Goal: Communication & Community: Answer question/provide support

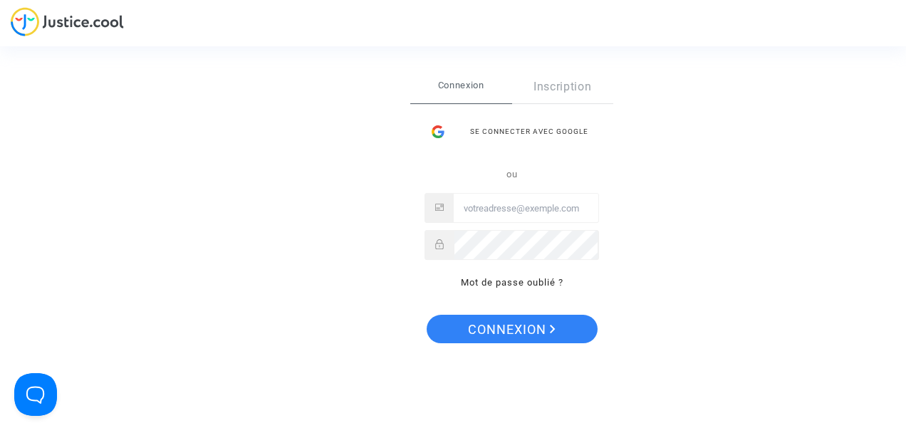
type input "[EMAIL_ADDRESS][DOMAIN_NAME]"
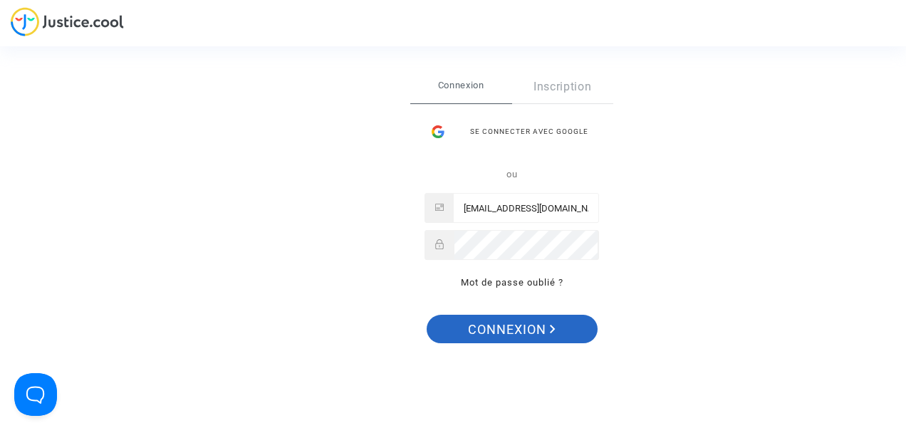
click at [483, 326] on span "Connexion" at bounding box center [512, 330] width 88 height 30
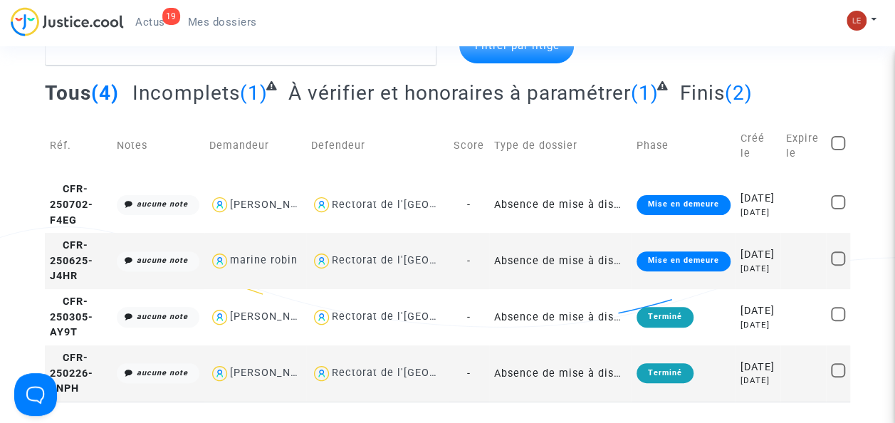
scroll to position [84, 0]
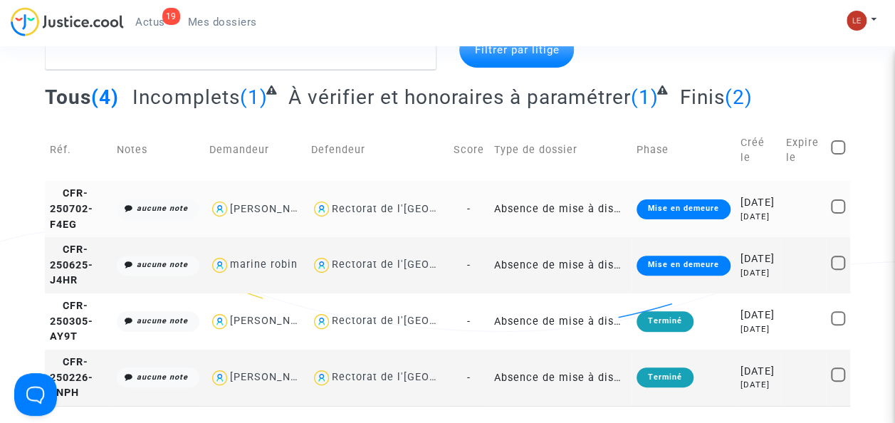
click at [441, 204] on td "Rectorat de l'Académie de Lyon" at bounding box center [377, 209] width 142 height 56
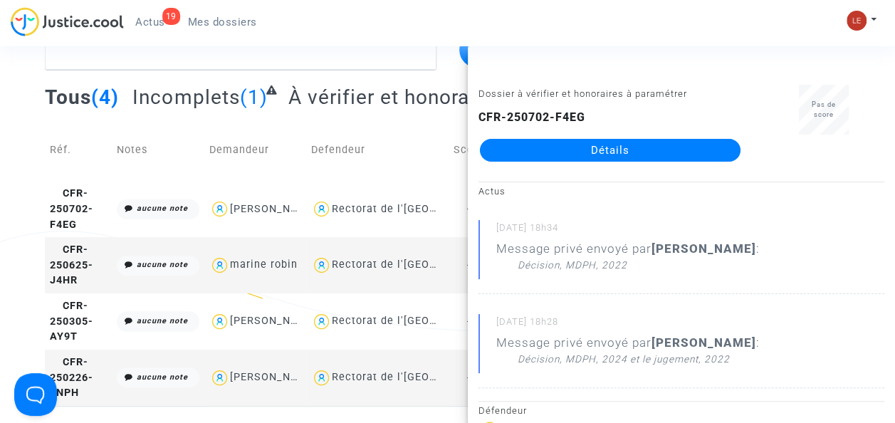
click at [585, 150] on link "Détails" at bounding box center [610, 150] width 261 height 23
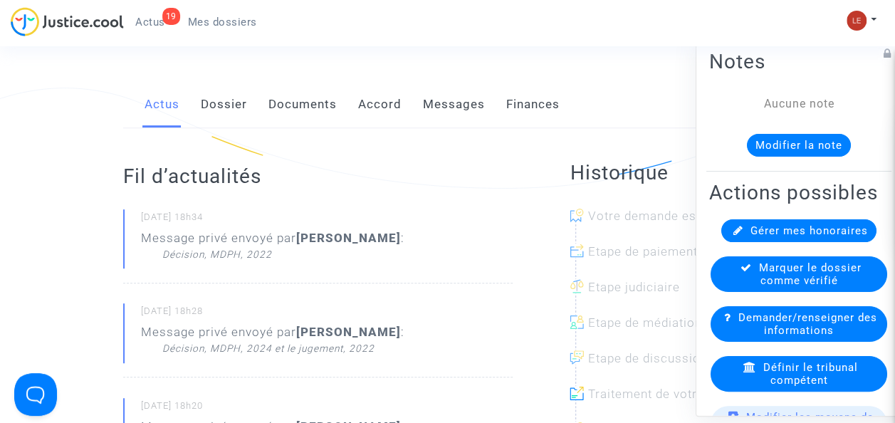
scroll to position [228, 0]
click at [461, 104] on link "Messages" at bounding box center [454, 103] width 62 height 47
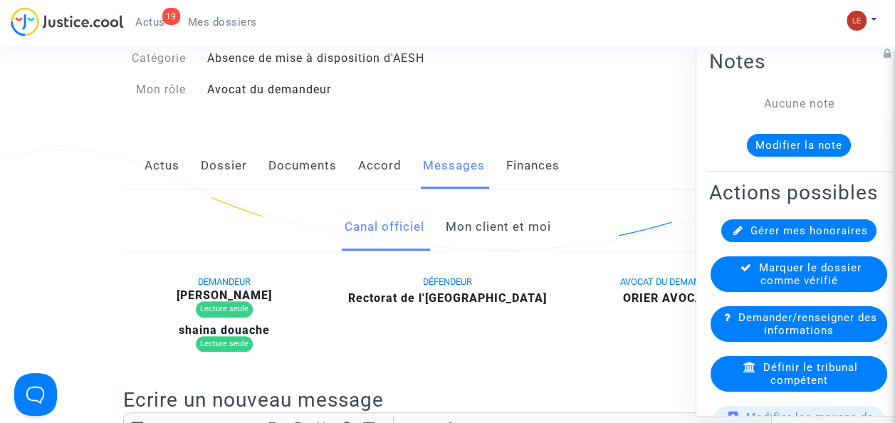
scroll to position [126, 0]
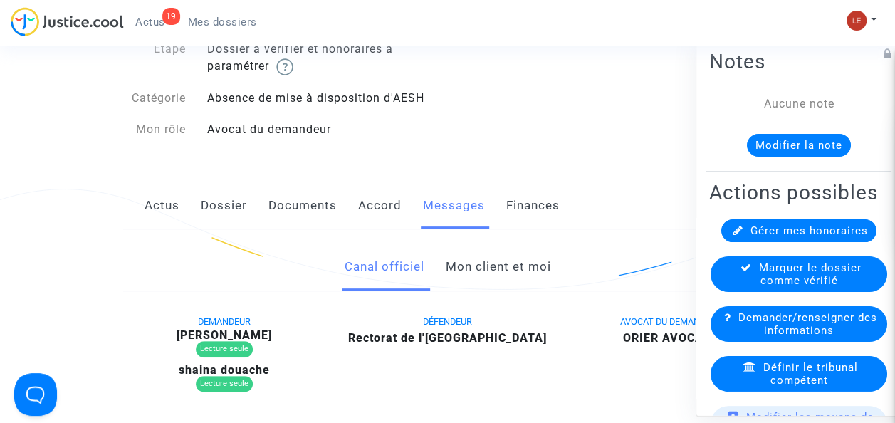
click at [483, 259] on link "Mon client et moi" at bounding box center [497, 267] width 105 height 47
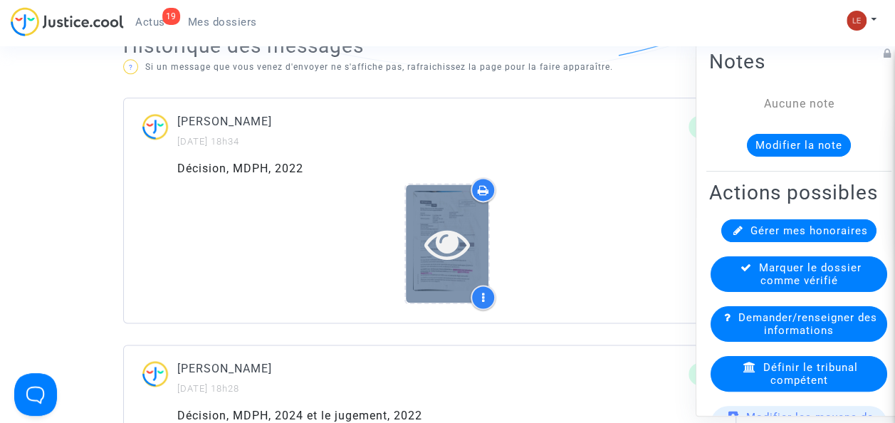
scroll to position [847, 0]
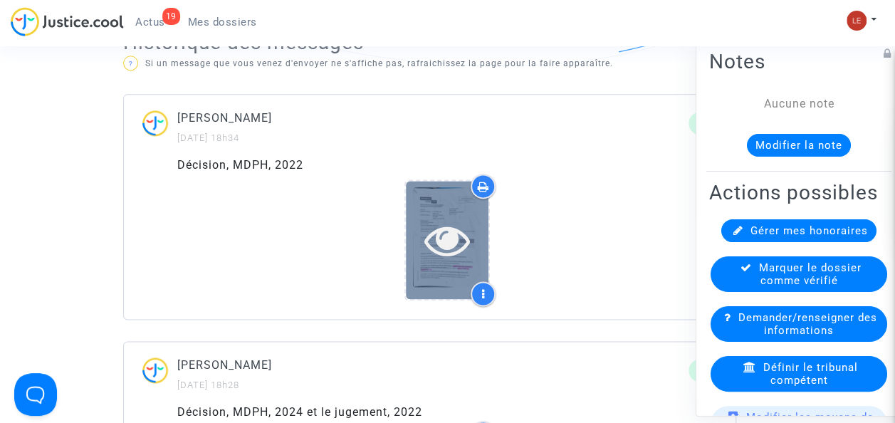
click at [432, 229] on icon at bounding box center [447, 240] width 46 height 46
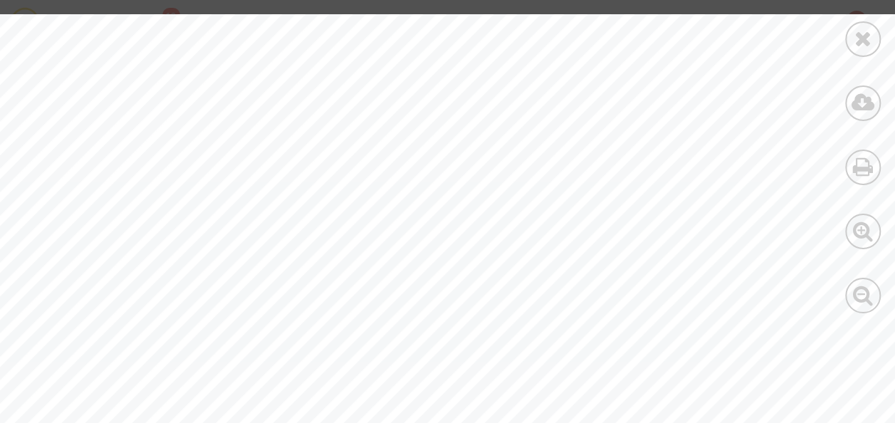
scroll to position [447, 0]
click at [846, 107] on div at bounding box center [863, 103] width 36 height 36
click at [867, 38] on icon at bounding box center [863, 38] width 18 height 21
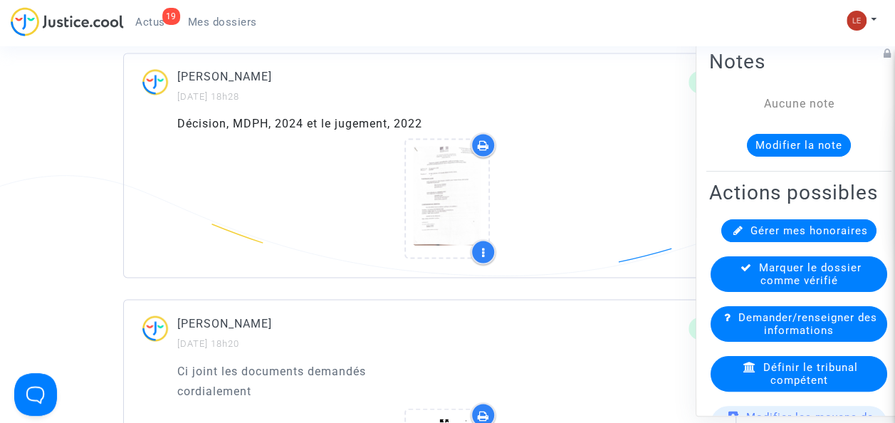
scroll to position [1208, 0]
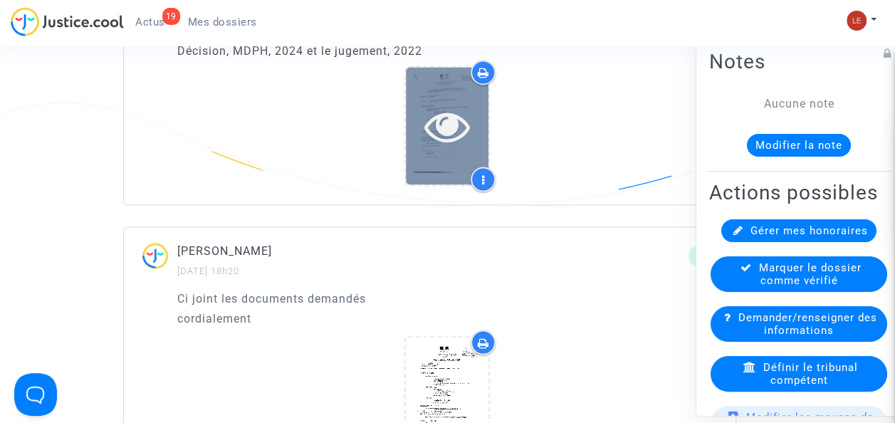
click at [458, 143] on icon at bounding box center [447, 126] width 46 height 46
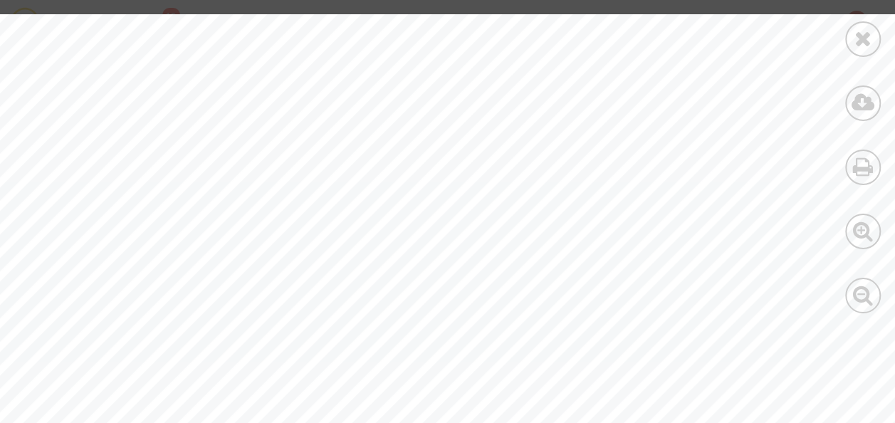
scroll to position [13270, 0]
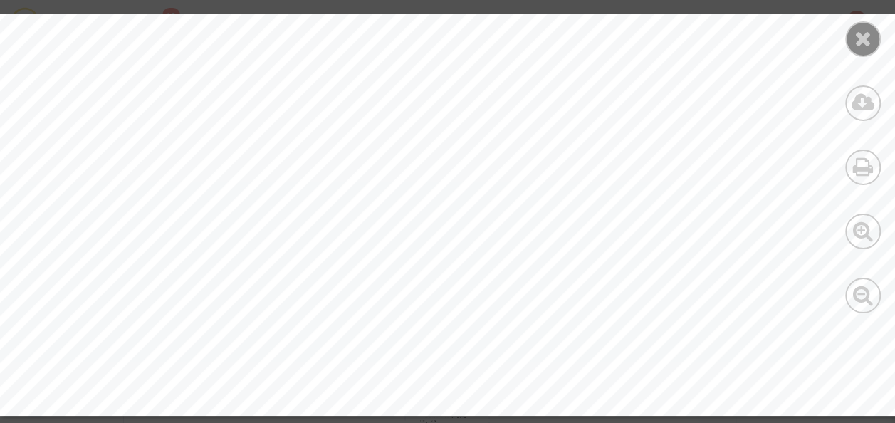
click at [853, 41] on div at bounding box center [863, 39] width 36 height 36
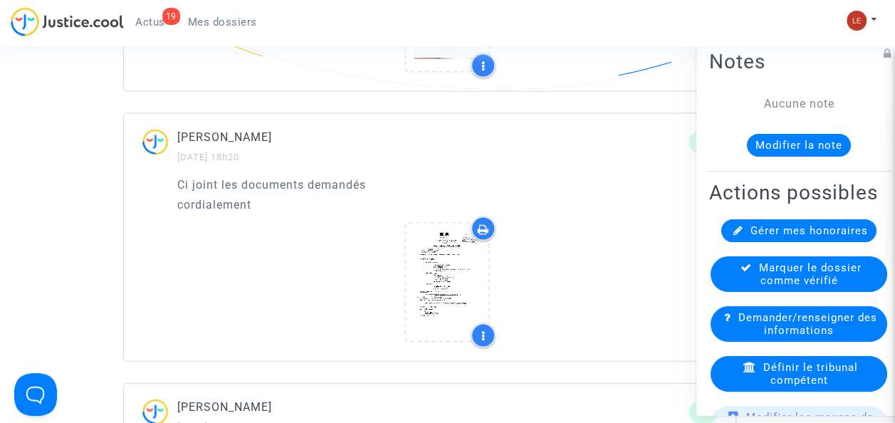
scroll to position [1324, 0]
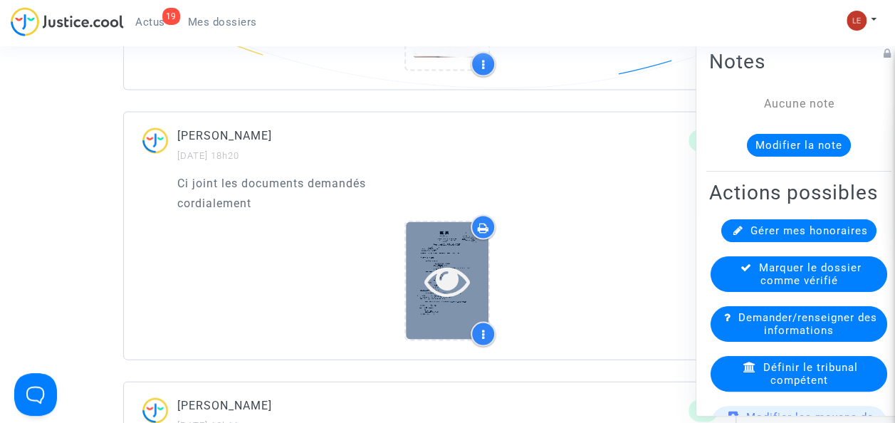
click at [441, 268] on icon at bounding box center [447, 280] width 46 height 46
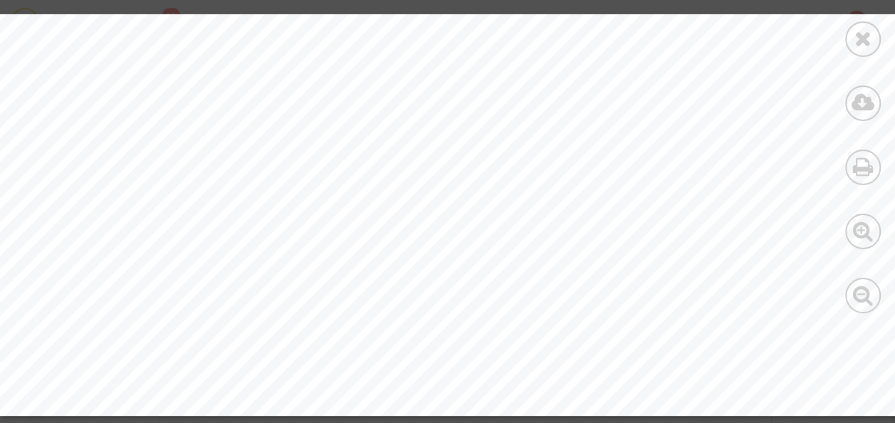
scroll to position [2084, 0]
click at [855, 36] on icon at bounding box center [863, 38] width 18 height 21
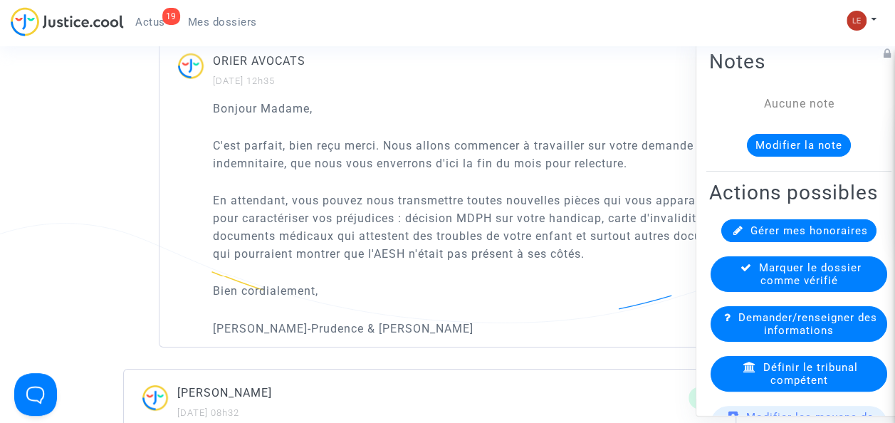
click at [554, 282] on p "Bien cordialement," at bounding box center [483, 291] width 540 height 18
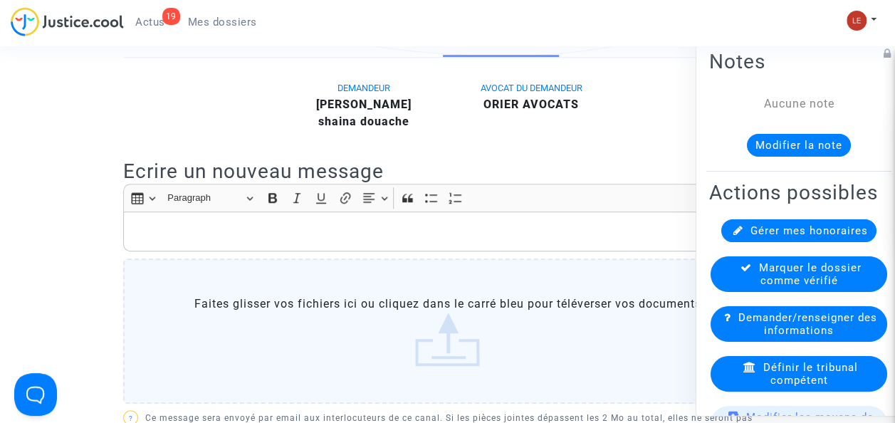
scroll to position [376, 0]
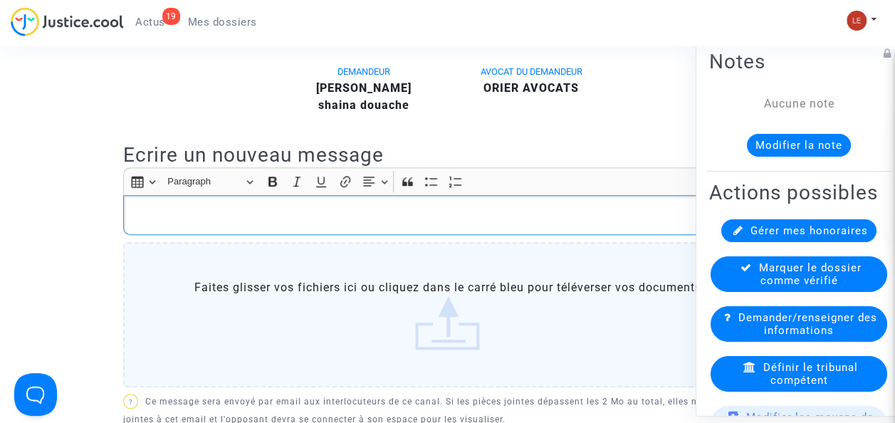
click at [463, 216] on p "Rich Text Editor, main" at bounding box center [448, 215] width 634 height 18
click at [639, 67] on div "DEMANDEUR Dounia TADDEI shaina douache AVOCAT DU DEMANDEUR ORIER AVOCATS" at bounding box center [448, 92] width 670 height 58
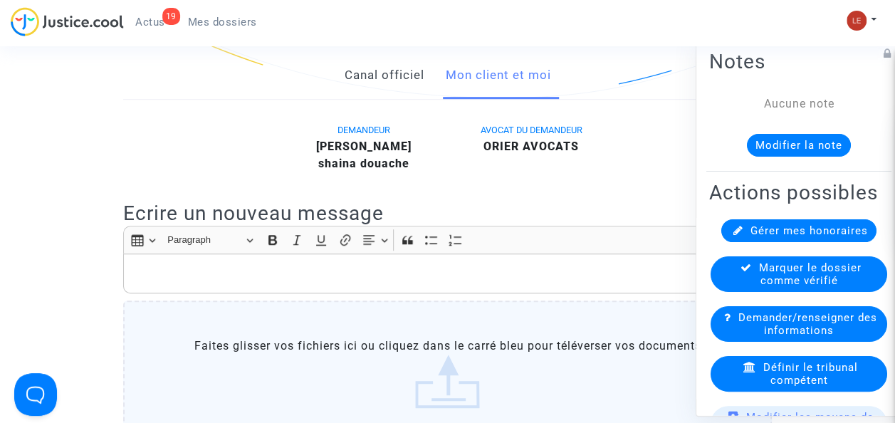
scroll to position [320, 0]
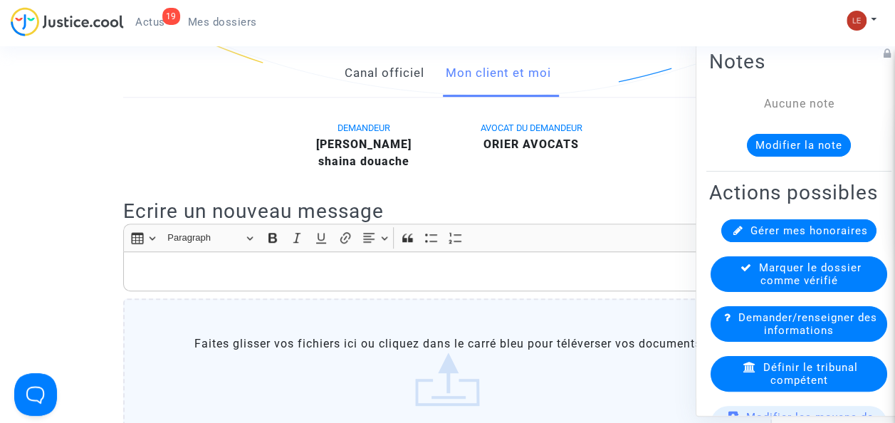
click at [271, 263] on p "Rich Text Editor, main" at bounding box center [448, 272] width 634 height 18
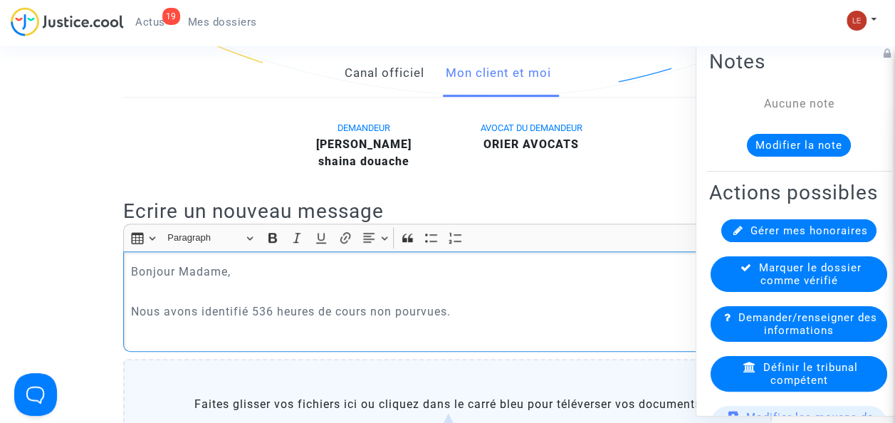
click at [241, 296] on p "Rich Text Editor, main" at bounding box center [448, 292] width 634 height 18
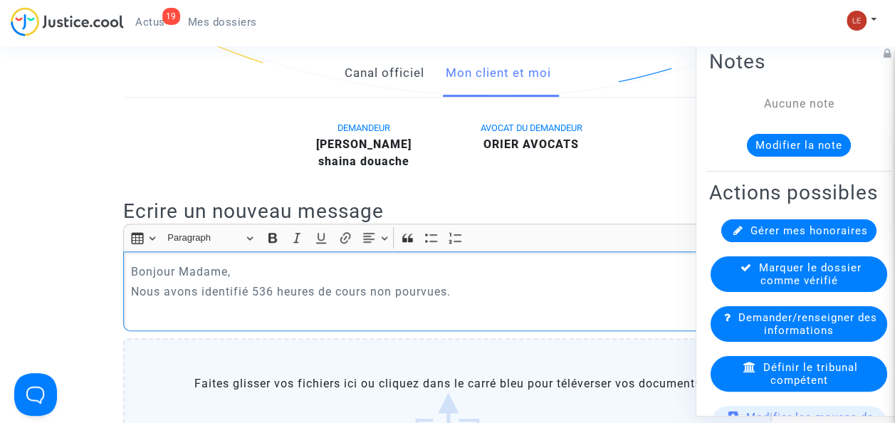
click at [502, 289] on p "Nous avons identifié 536 heures de cours non pourvues." at bounding box center [448, 292] width 634 height 18
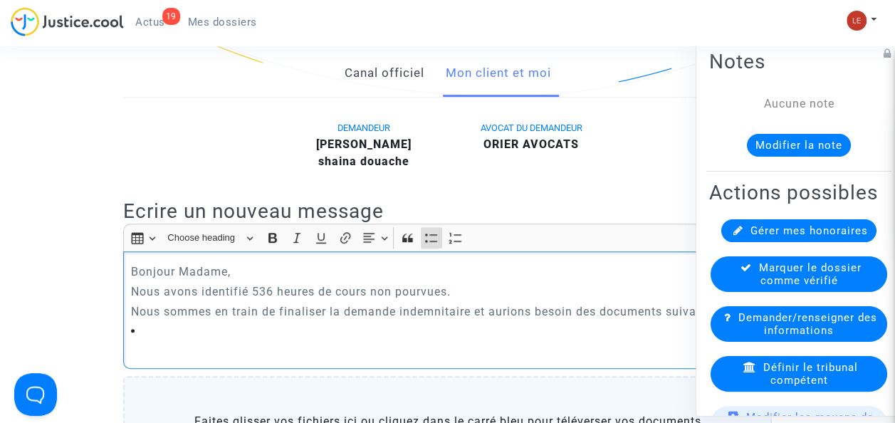
click at [335, 303] on p "Nous sommes en train de finaliser la demande indemnitaire et aurions besoin des…" at bounding box center [448, 312] width 634 height 18
click at [383, 323] on li "Rich Text Editor, main" at bounding box center [448, 331] width 634 height 17
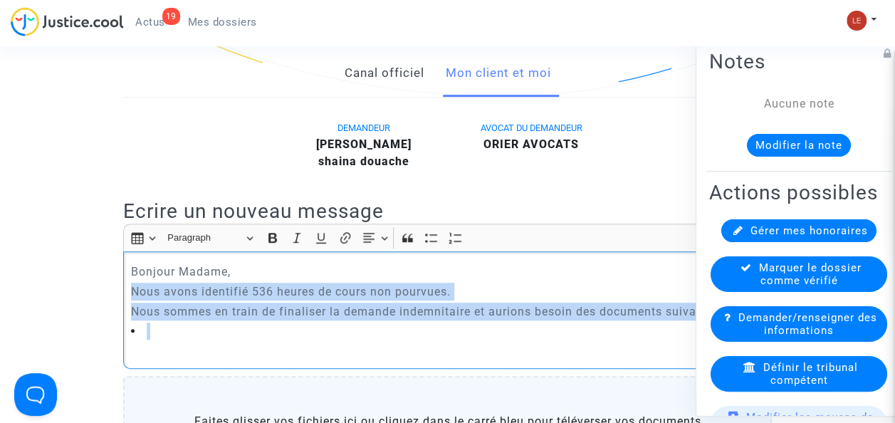
drag, startPoint x: 216, startPoint y: 322, endPoint x: 125, endPoint y: 286, distance: 98.5
click at [125, 286] on div "Bonjour Madame, Nous avons identifié 536 heures de cours non pourvues. Nous som…" at bounding box center [447, 309] width 649 height 117
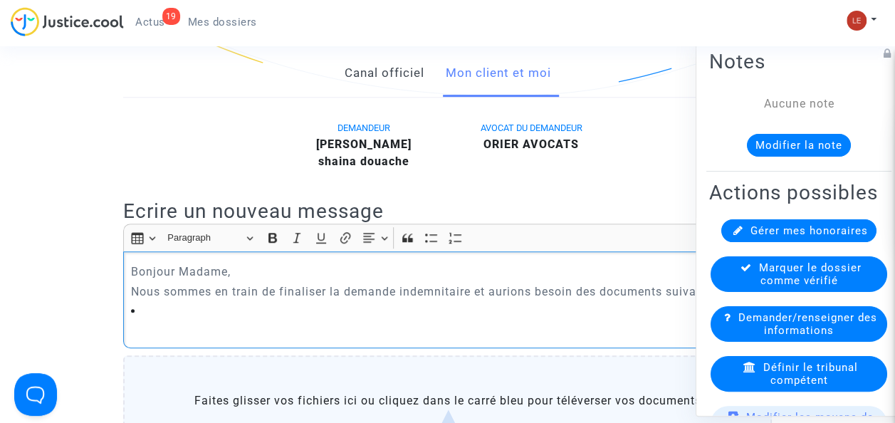
click at [142, 298] on p "Nous sommes en train de finaliser la demande indemnitaire et aurions besoin des…" at bounding box center [448, 292] width 634 height 18
click at [142, 305] on li "Rich Text Editor, main" at bounding box center [448, 311] width 634 height 17
click at [400, 306] on li "Rich Text Editor, main" at bounding box center [448, 311] width 634 height 17
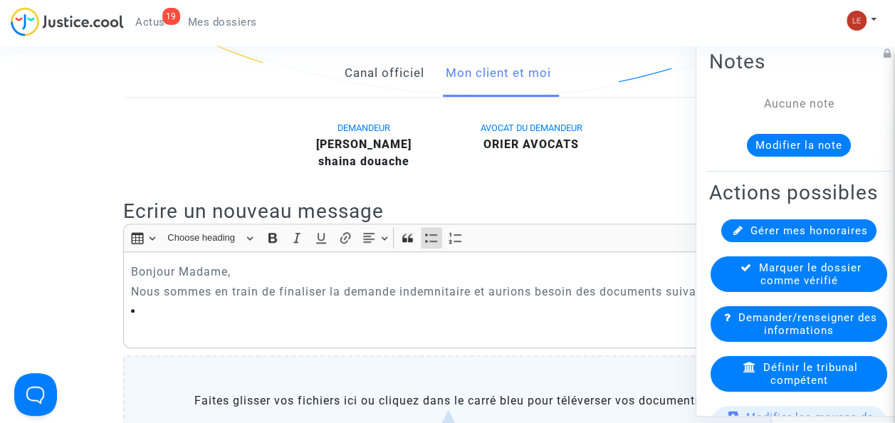
click at [791, 70] on h2 "Notes" at bounding box center [798, 61] width 179 height 25
click at [694, 125] on div "DEMANDEUR Dounia TADDEI shaina douache AVOCAT DU DEMANDEUR ORIER AVOCATS" at bounding box center [448, 148] width 670 height 58
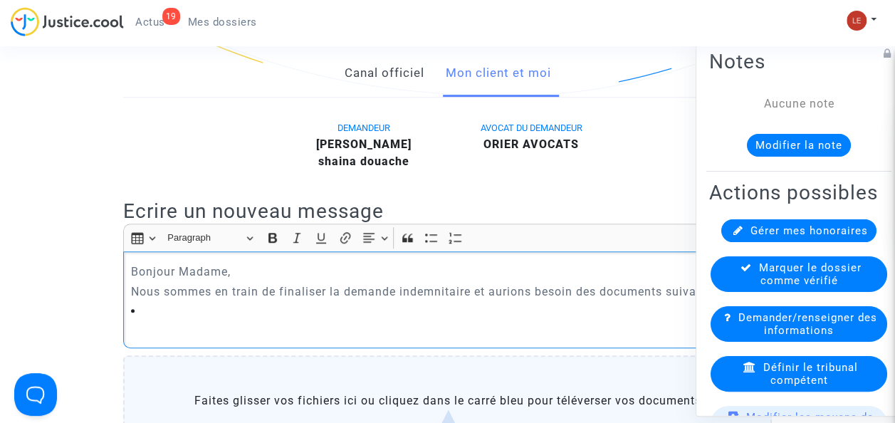
click at [526, 259] on div "Bonjour Madame, Nous sommes en train de finaliser la demande indemnitaire et au…" at bounding box center [447, 299] width 649 height 97
click at [474, 291] on p "Nous sommes en train de finaliser la demande indemnitaire et aurions besoin des…" at bounding box center [448, 292] width 634 height 18
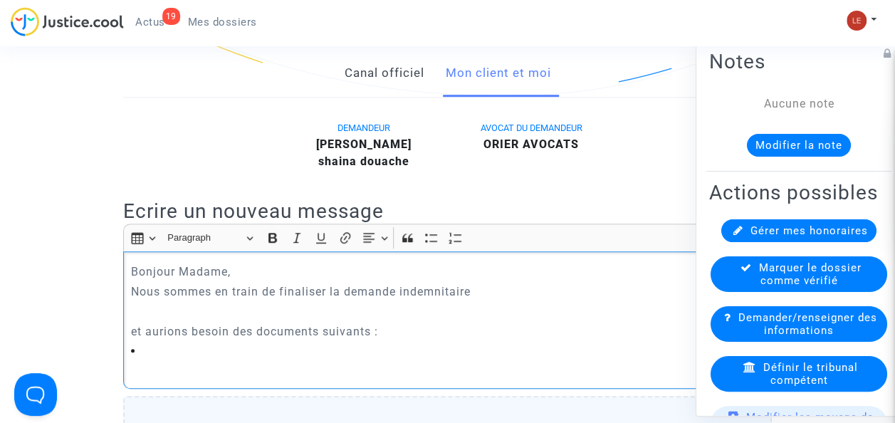
click at [476, 293] on p "Nous sommes en train de finaliser la demande indemnitaire" at bounding box center [448, 292] width 634 height 18
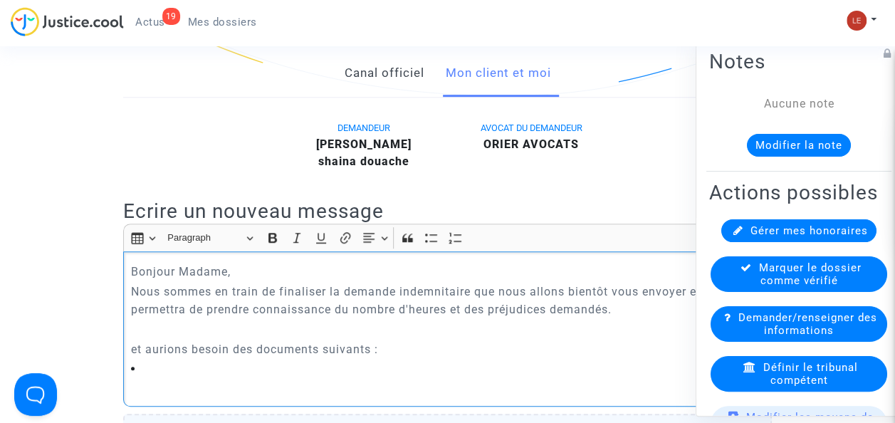
click at [132, 351] on p "et aurions besoin des documents suivants :" at bounding box center [448, 349] width 634 height 18
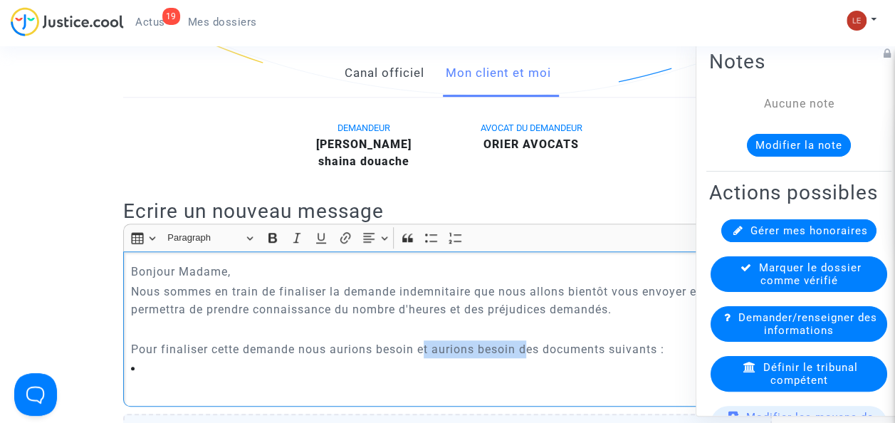
drag, startPoint x: 525, startPoint y: 343, endPoint x: 424, endPoint y: 349, distance: 100.6
click at [424, 350] on p "Pour finaliser cette demande nous aurions besoin et aurions besoin des document…" at bounding box center [448, 349] width 634 height 18
click at [392, 318] on div "Bonjour Madame, Nous sommes en train de finaliser la demande indemnitaire que n…" at bounding box center [447, 328] width 649 height 155
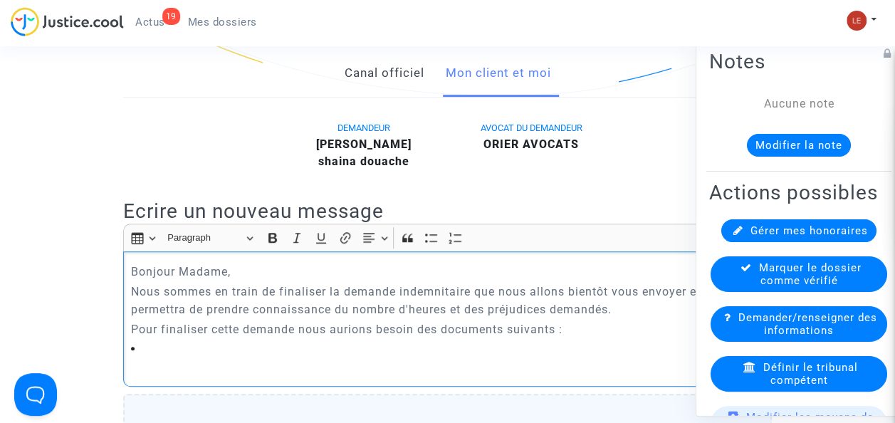
click at [335, 340] on li "Rich Text Editor, main" at bounding box center [448, 348] width 634 height 17
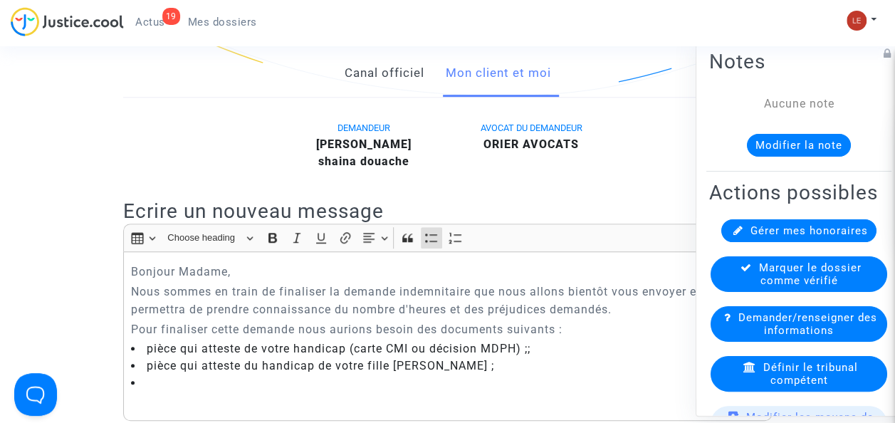
click at [182, 336] on p "Pour finaliser cette demande nous aurions besoin des documents suivants :" at bounding box center [448, 329] width 634 height 18
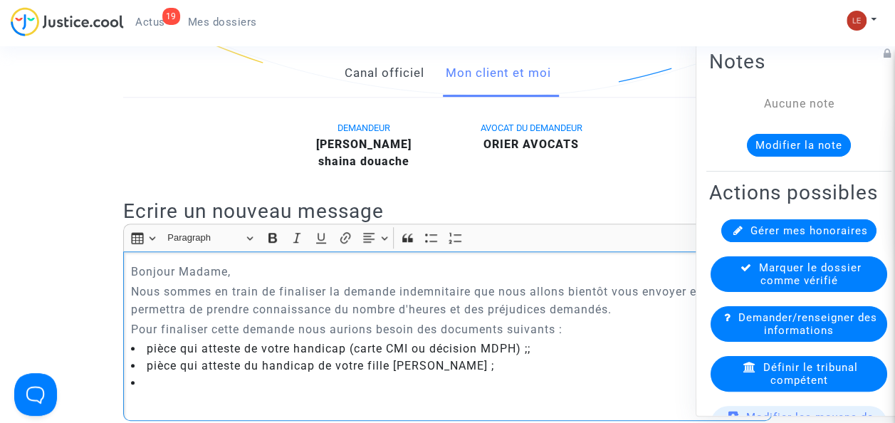
click at [161, 377] on li "Rich Text Editor, main" at bounding box center [448, 383] width 634 height 17
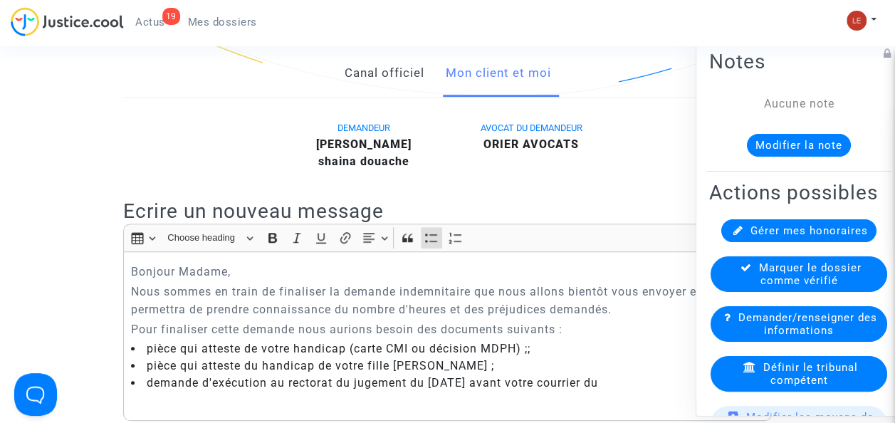
click at [235, 332] on p "Pour finaliser cette demande nous aurions besoin des documents suivants :" at bounding box center [448, 329] width 634 height 18
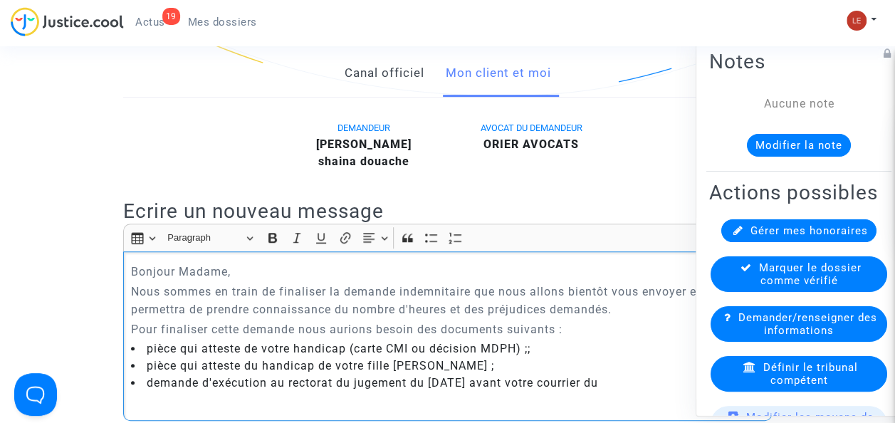
click at [656, 385] on li "demande d'exécution au rectorat du jugement du 4 octobre 2022 avant votre courr…" at bounding box center [448, 383] width 634 height 17
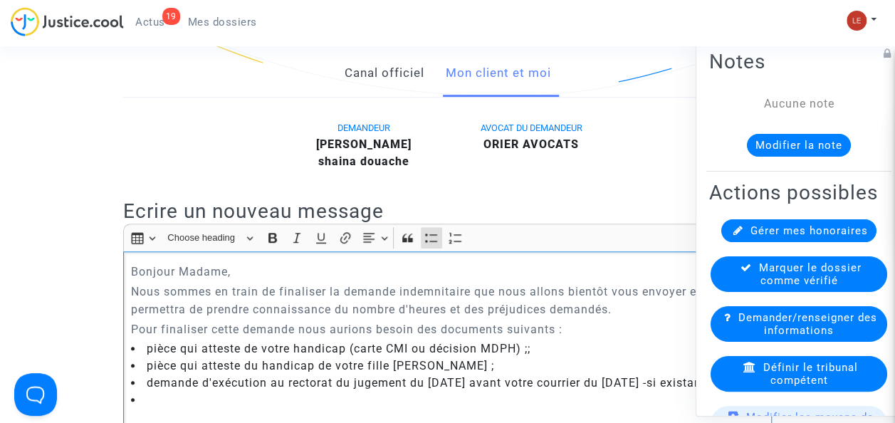
scroll to position [335, 0]
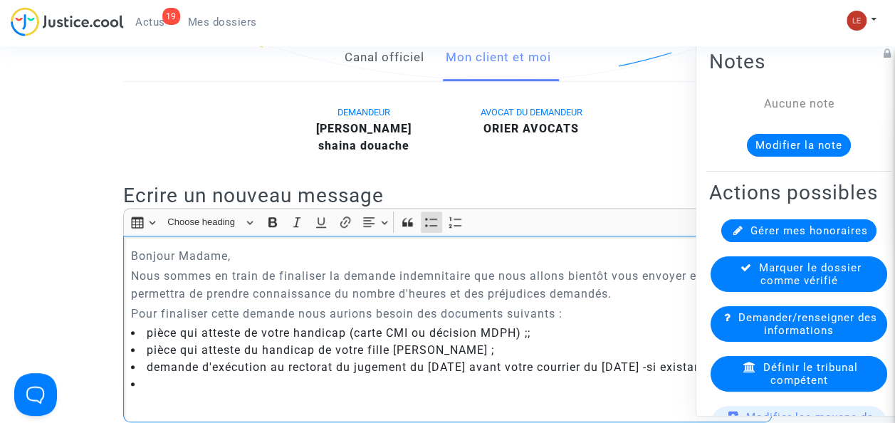
click at [535, 333] on li "pièce qui atteste de votre handicap (carte CMI ou décision MDPH) ;;" at bounding box center [448, 333] width 634 height 17
click at [326, 372] on li "demande d'exécution au rectorat du jugement du 4 octobre 2022 avant votre courr…" at bounding box center [448, 367] width 634 height 17
click at [278, 376] on li "demande d'exécution au rectorat du jugement du 4 octobre 2022 avant votre courr…" at bounding box center [448, 367] width 634 height 17
click at [263, 392] on ul "pièce qui atteste de votre handicap (carte CMI ou décision MDPH) ; pièce qui at…" at bounding box center [448, 359] width 634 height 68
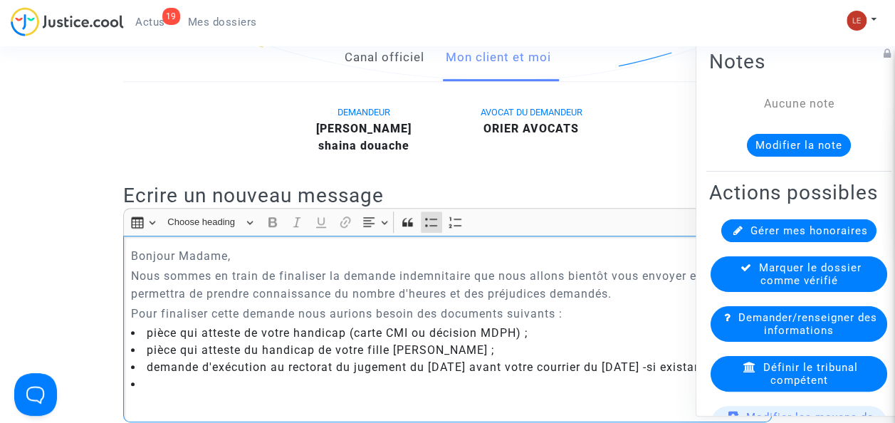
click at [204, 393] on li "Rich Text Editor, main" at bounding box center [448, 384] width 634 height 17
click at [156, 393] on li "Rich Text Editor, main" at bounding box center [448, 384] width 634 height 17
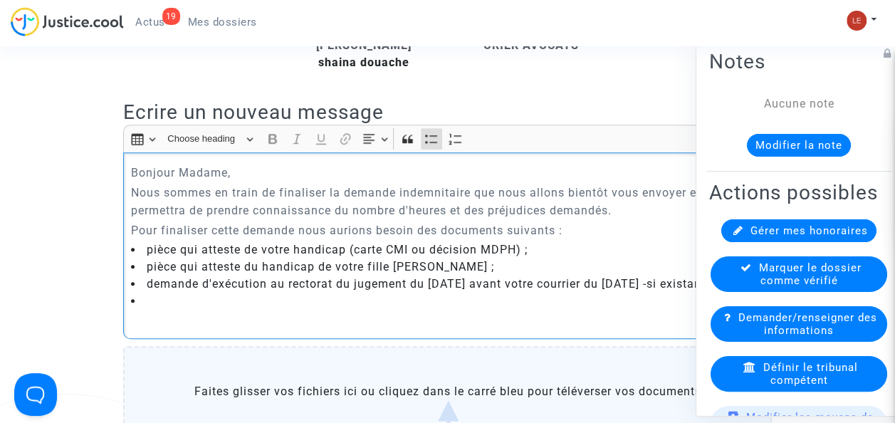
scroll to position [422, 0]
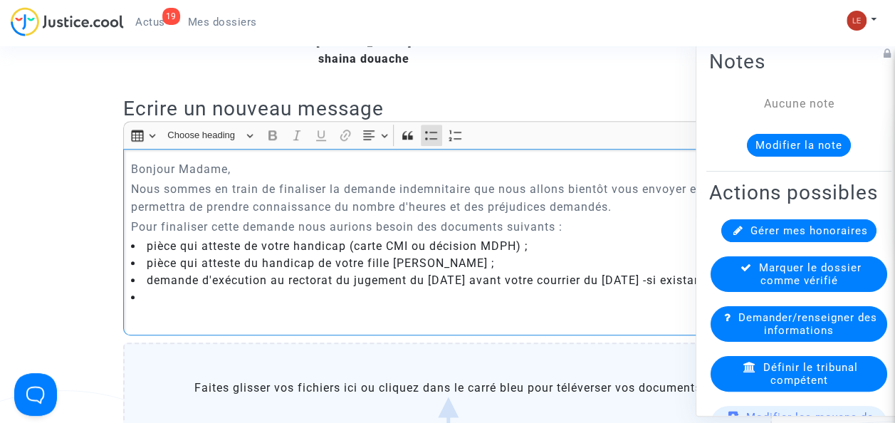
click at [199, 289] on li "demande d'exécution au rectorat du jugement du 4 octobre 2022 avant votre courr…" at bounding box center [448, 280] width 634 height 17
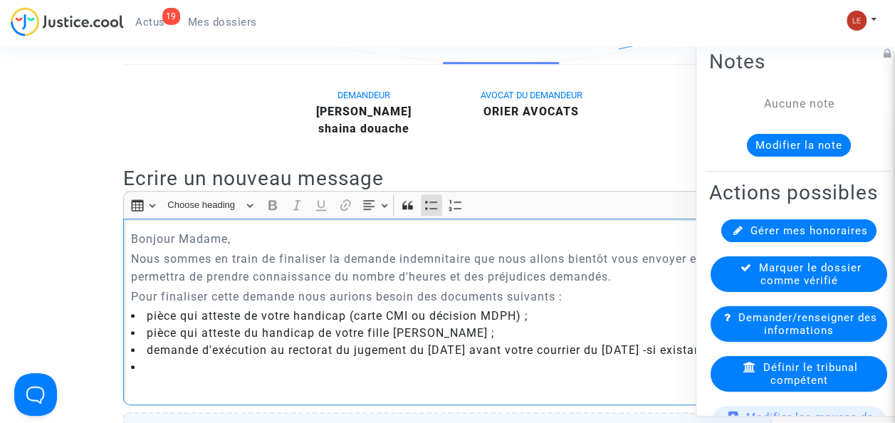
scroll to position [352, 0]
click at [311, 325] on li "pièce qui atteste du handicap de votre fille Lilia ;" at bounding box center [448, 333] width 634 height 17
click at [172, 377] on li "Rich Text Editor, main" at bounding box center [448, 368] width 634 height 17
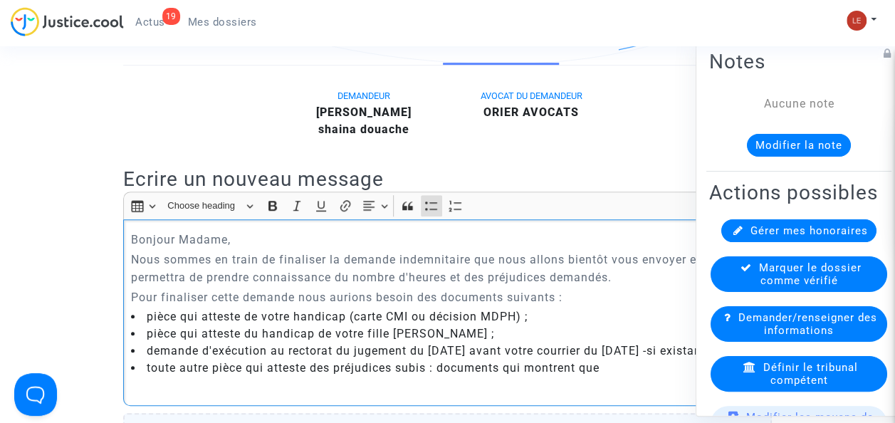
drag, startPoint x: 622, startPoint y: 385, endPoint x: 507, endPoint y: 380, distance: 115.5
click at [507, 377] on li "toute autre pièce qui atteste des préjudices subis : documents qui montrent que" at bounding box center [448, 368] width 634 height 17
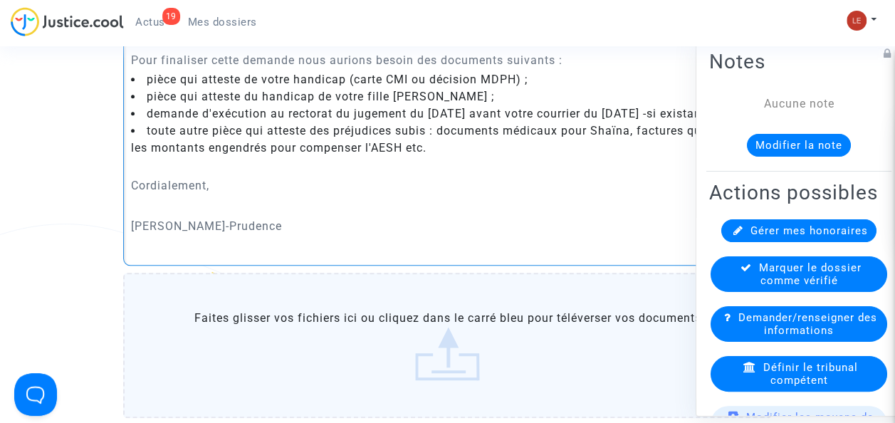
scroll to position [487, 0]
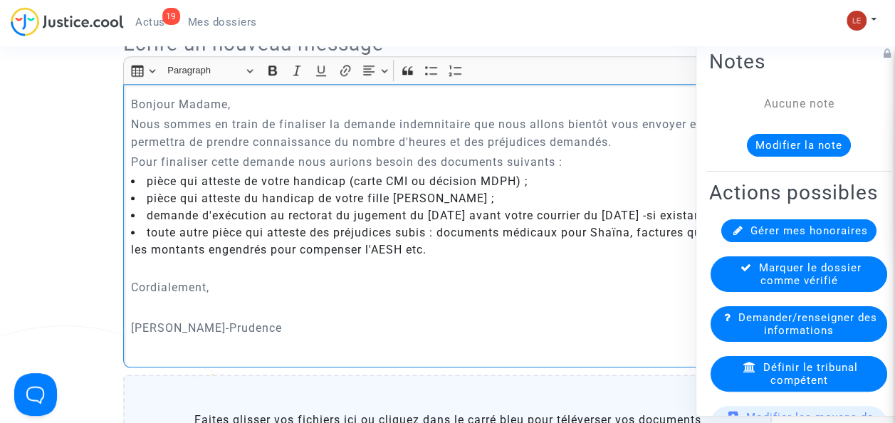
click at [441, 129] on p "Nous sommes en train de finaliser la demande indemnitaire que nous allons bient…" at bounding box center [448, 133] width 634 height 36
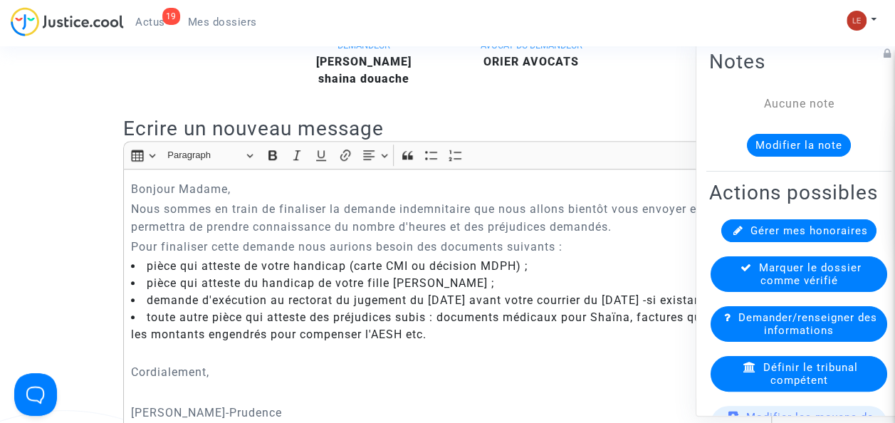
click at [884, 51] on icon at bounding box center [888, 53] width 8 height 11
click at [880, 51] on icon at bounding box center [885, 53] width 11 height 11
click at [612, 141] on div "Insert table Insert table Heading Paragraph Paragraph Heading 1 Heading 2 Headi…" at bounding box center [447, 155] width 649 height 28
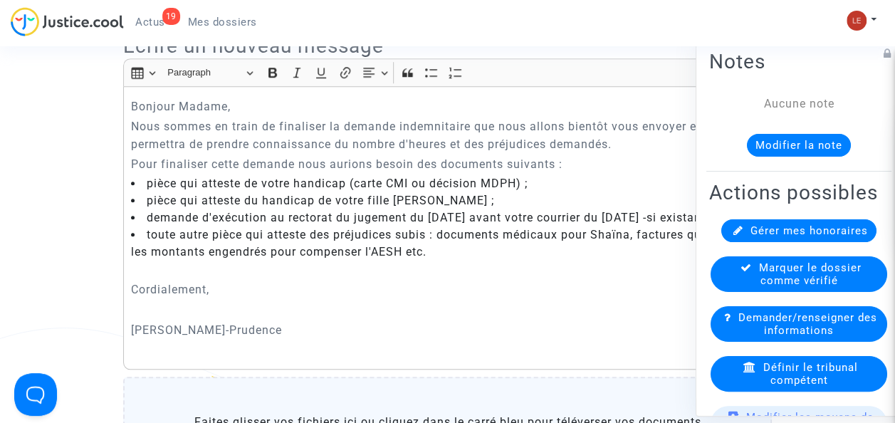
scroll to position [467, 0]
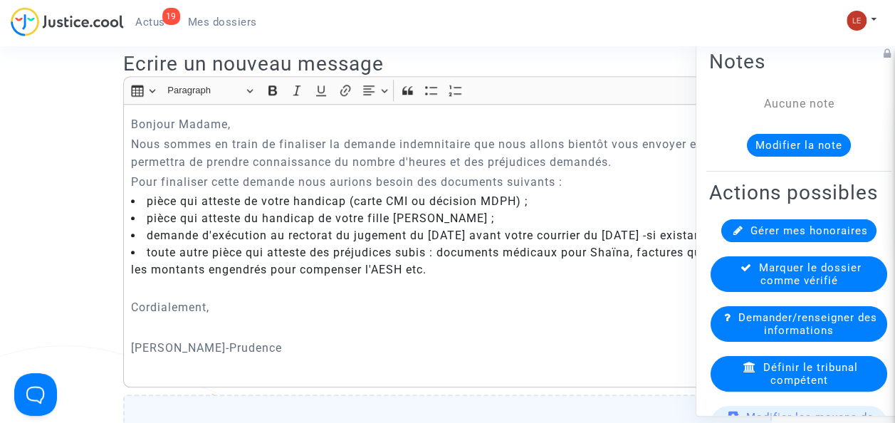
click at [132, 178] on p "Pour finaliser cette demande nous aurions besoin des documents suivants :" at bounding box center [448, 182] width 634 height 18
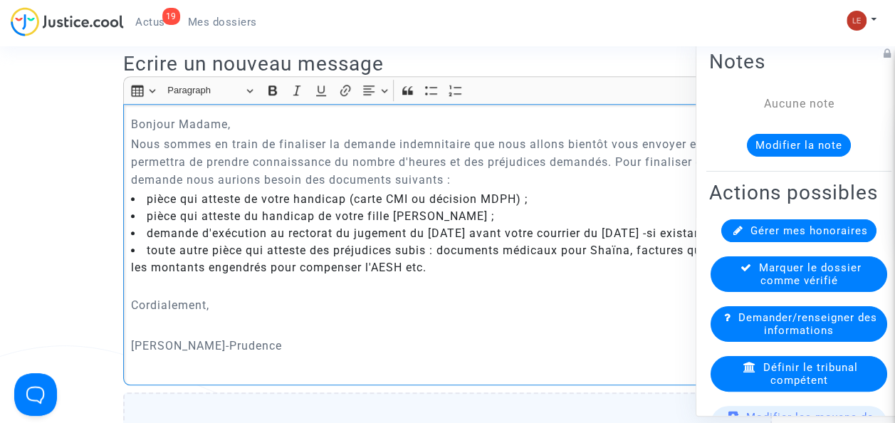
click at [282, 208] on li "pièce qui atteste du handicap de votre fille Lilia ;" at bounding box center [448, 216] width 634 height 17
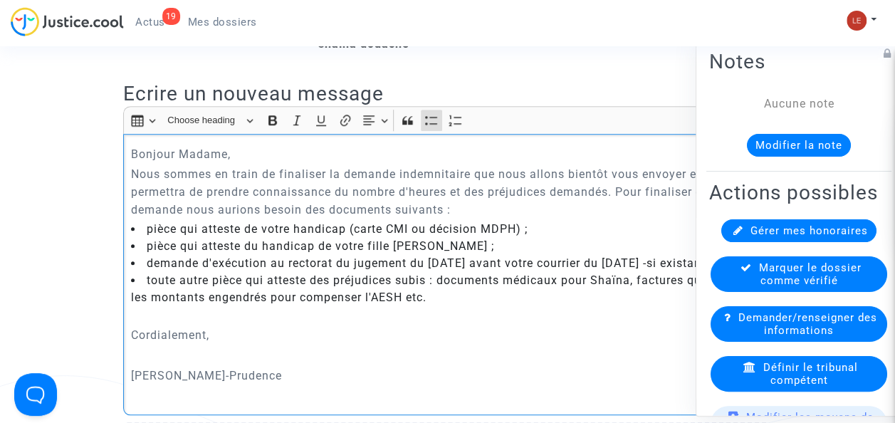
scroll to position [434, 0]
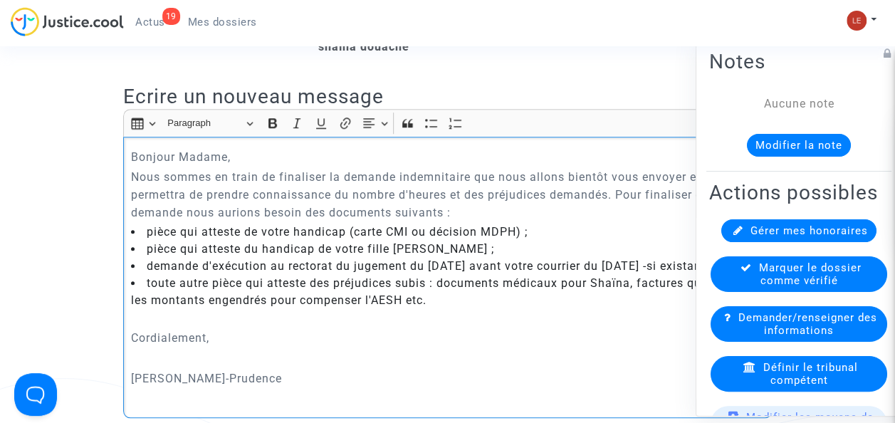
drag, startPoint x: 219, startPoint y: 355, endPoint x: 124, endPoint y: 155, distance: 221.0
click at [124, 155] on div "Bonjour Madame, Nous sommes en train de finaliser la demande indemnitaire que n…" at bounding box center [447, 277] width 649 height 281
click at [248, 121] on button "Heading Paragraph" at bounding box center [210, 124] width 98 height 22
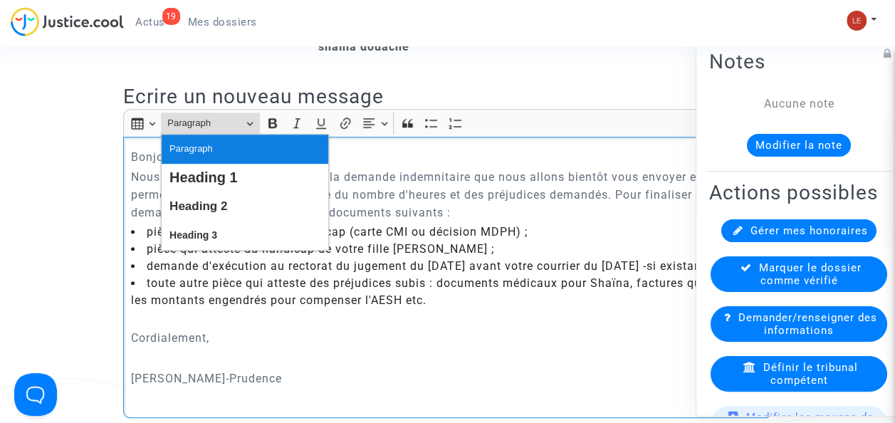
click at [242, 145] on button "Paragraph" at bounding box center [245, 149] width 167 height 28
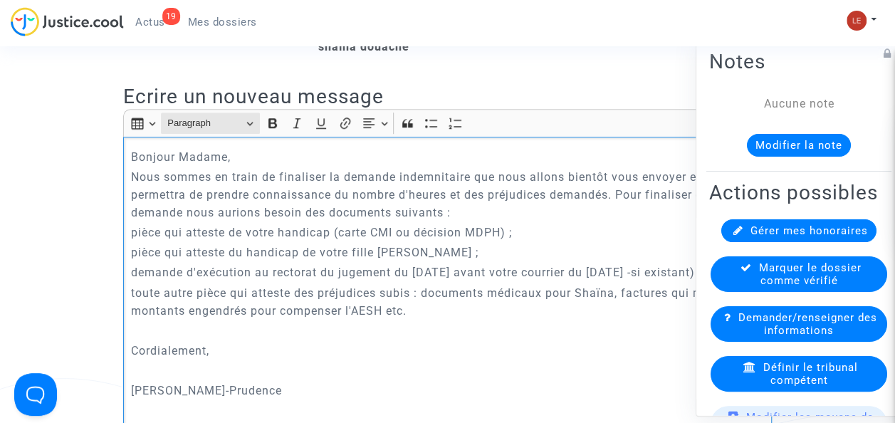
click at [244, 124] on button "Heading Paragraph" at bounding box center [210, 124] width 98 height 22
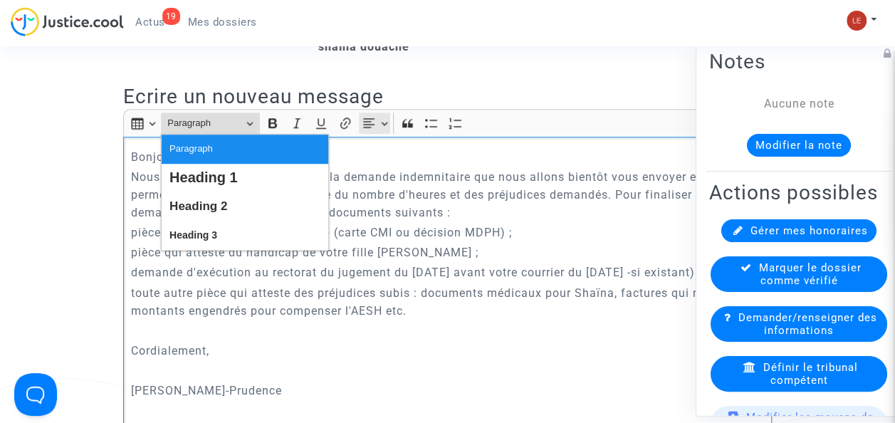
click at [376, 123] on button "Text alignment Text alignment" at bounding box center [375, 123] width 32 height 21
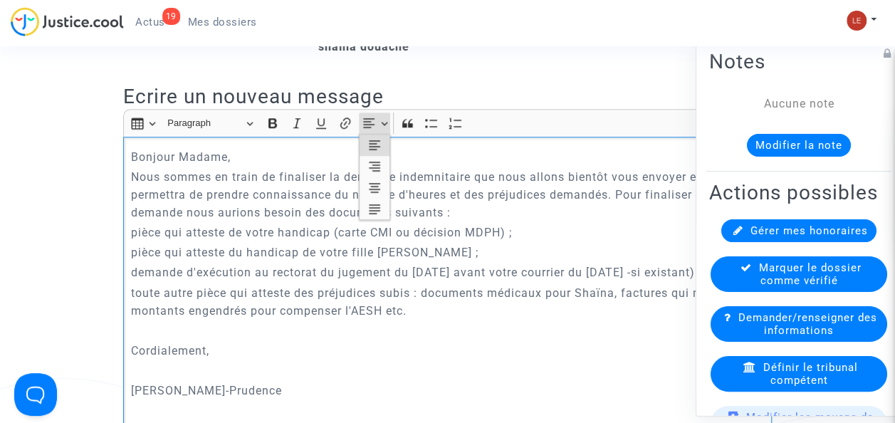
click at [376, 148] on icon "Text alignment toolbar" at bounding box center [374, 145] width 14 height 14
click at [303, 192] on p "Nous sommes en train de finaliser la demande indemnitaire que nous allons bient…" at bounding box center [448, 194] width 634 height 53
click at [129, 232] on div "Bonjour Madame, Nous sommes en train de finaliser la demande indemnitaire que n…" at bounding box center [447, 284] width 649 height 294
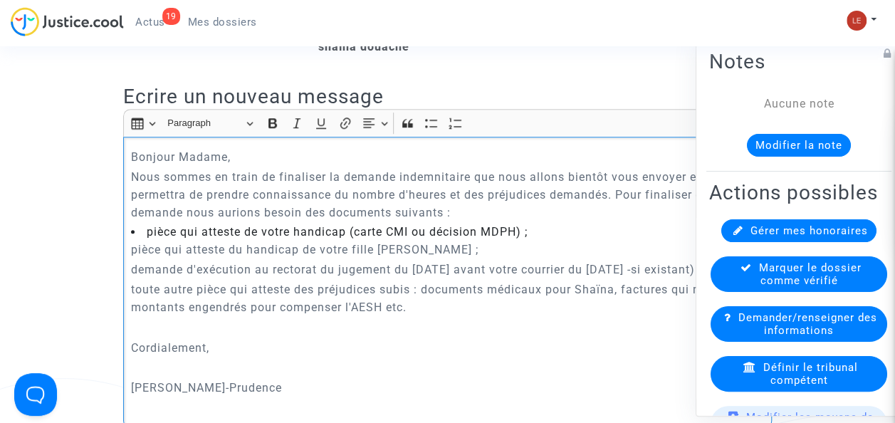
click at [131, 252] on p "pièce qui atteste du handicap de votre fille Lilia ;" at bounding box center [448, 250] width 634 height 18
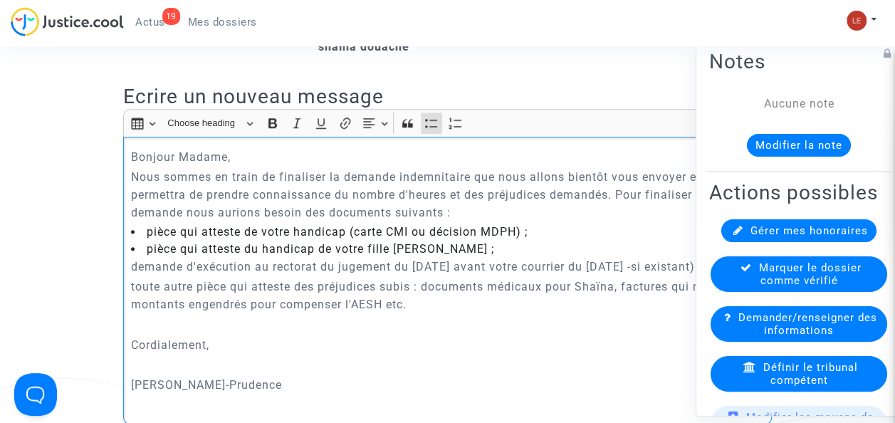
click at [131, 266] on p "demande d'exécution au rectorat du jugement du 4 octobre 2022 avant votre courr…" at bounding box center [448, 267] width 634 height 18
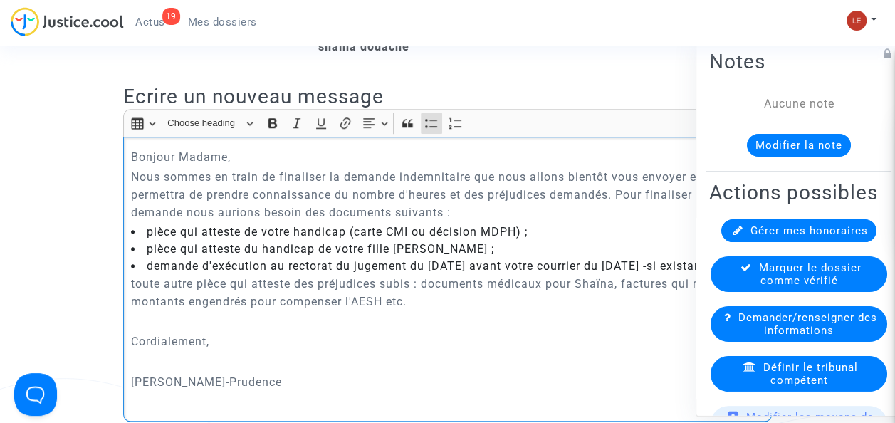
click at [131, 298] on p "toute autre pièce qui atteste des préjudices subis : documents médicaux pour Sh…" at bounding box center [448, 293] width 634 height 36
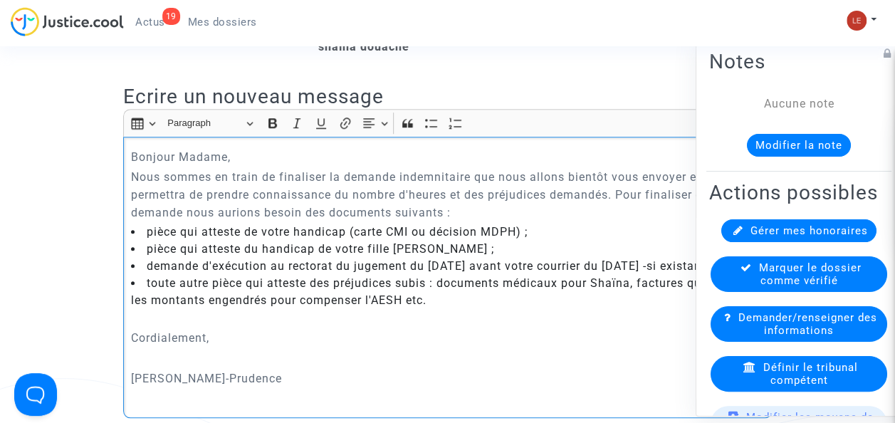
click at [157, 327] on p "Rich Text Editor, main" at bounding box center [448, 318] width 634 height 18
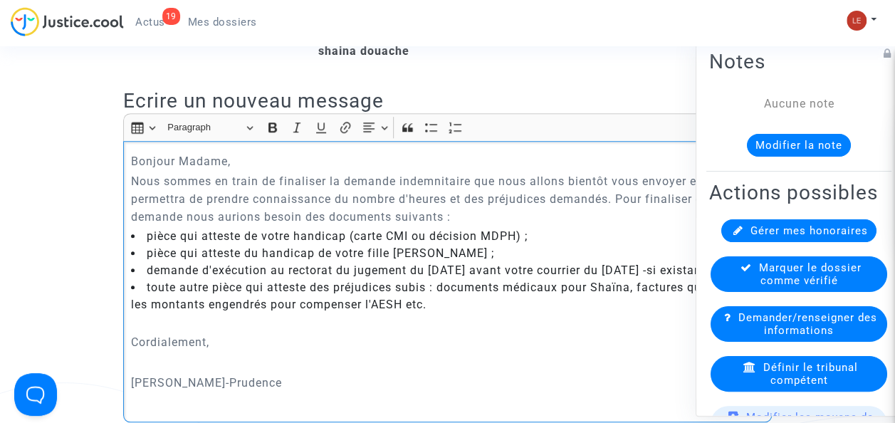
scroll to position [450, 0]
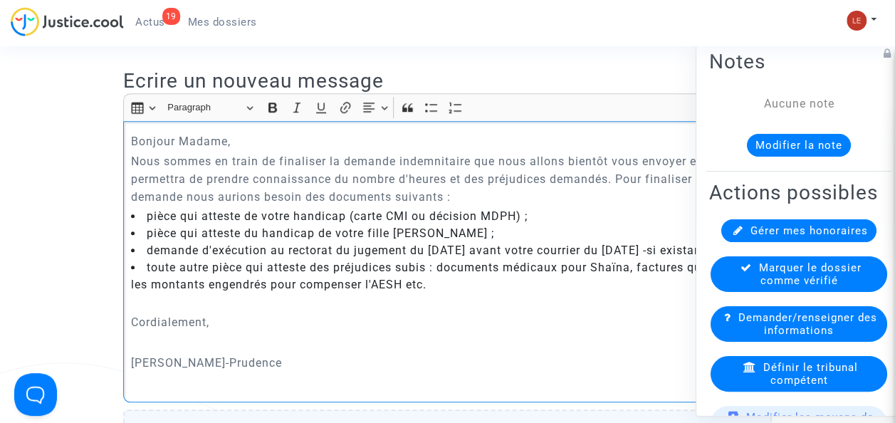
click at [145, 347] on div "Bonjour Madame, Nous sommes en train de finaliser la demande indemnitaire que n…" at bounding box center [447, 261] width 649 height 281
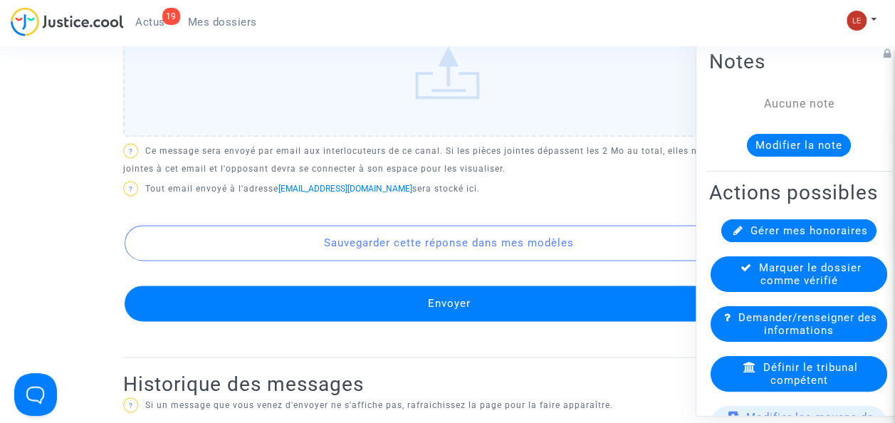
scroll to position [869, 0]
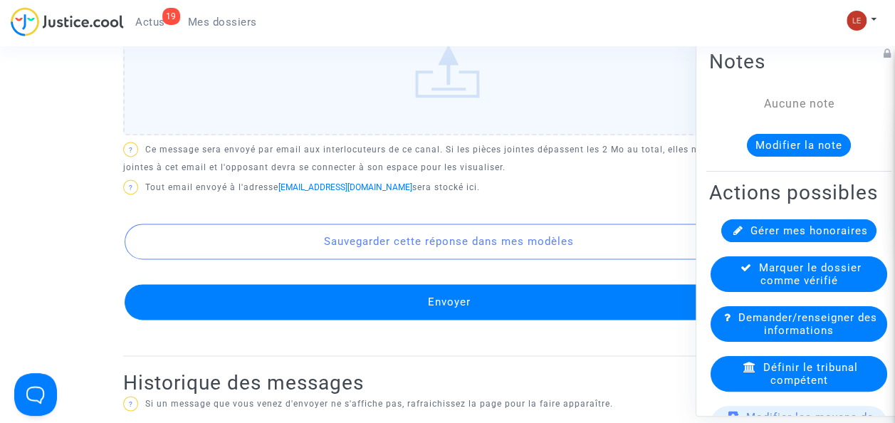
click at [224, 320] on button "Envoyer" at bounding box center [449, 302] width 649 height 36
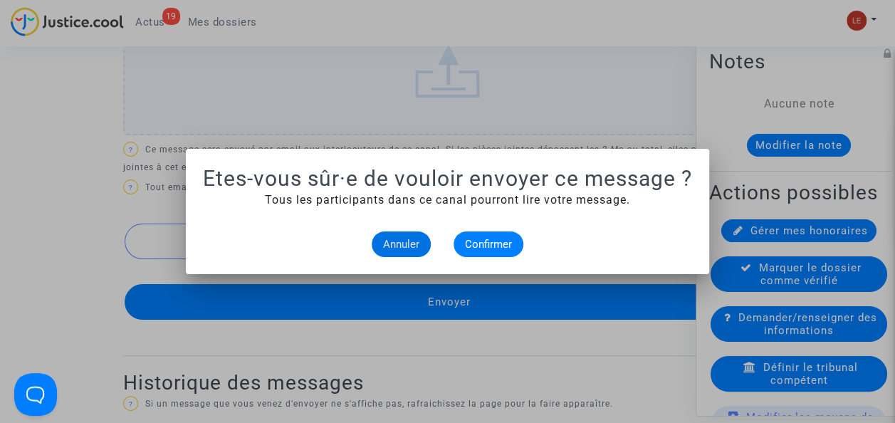
click at [410, 246] on span "Annuler" at bounding box center [401, 244] width 36 height 13
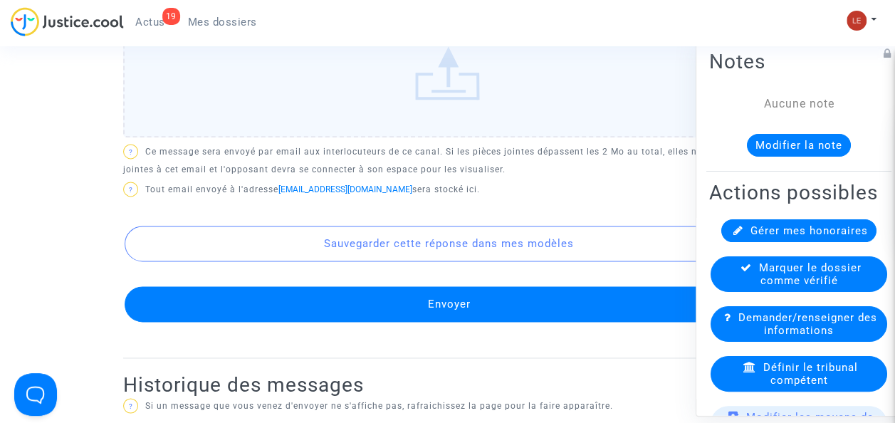
scroll to position [870, 0]
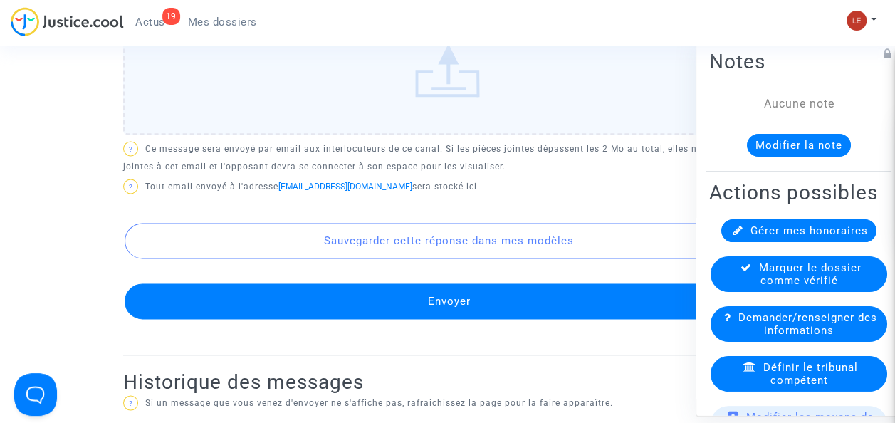
click at [406, 305] on button "Envoyer" at bounding box center [449, 301] width 649 height 36
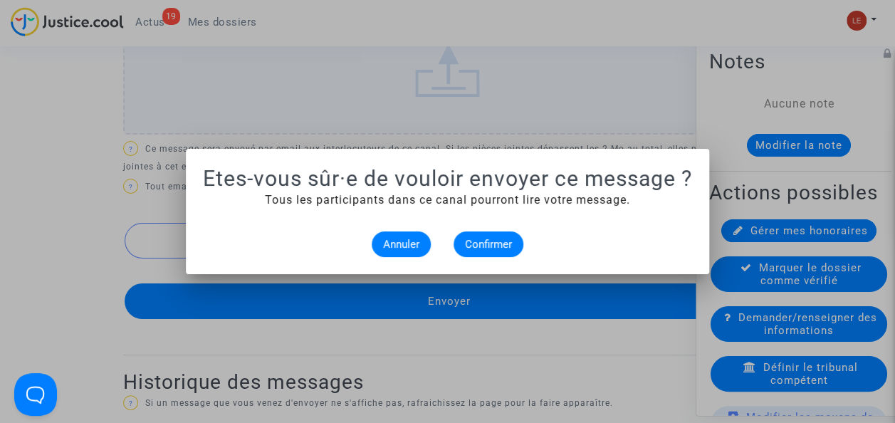
scroll to position [0, 0]
click at [475, 243] on span "Confirmer" at bounding box center [488, 244] width 47 height 13
